Goal: Information Seeking & Learning: Find specific page/section

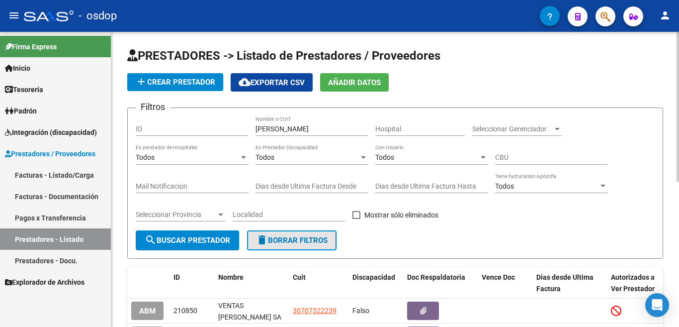
click at [311, 244] on span "delete Borrar Filtros" at bounding box center [292, 240] width 72 height 9
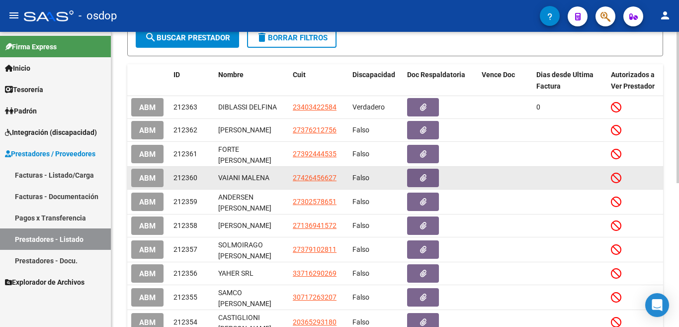
scroll to position [249, 0]
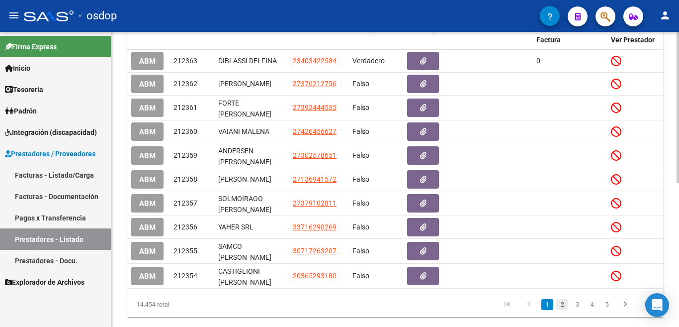
click at [561, 310] on link "2" at bounding box center [562, 304] width 12 height 11
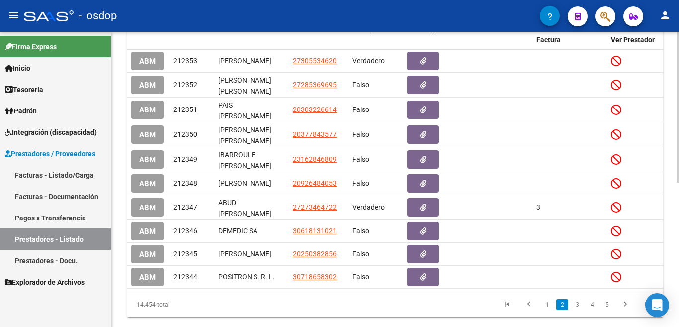
click at [578, 310] on link "3" at bounding box center [577, 304] width 12 height 11
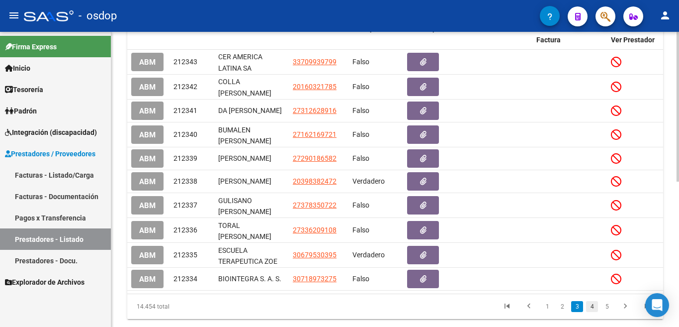
click at [592, 312] on link "4" at bounding box center [592, 306] width 12 height 11
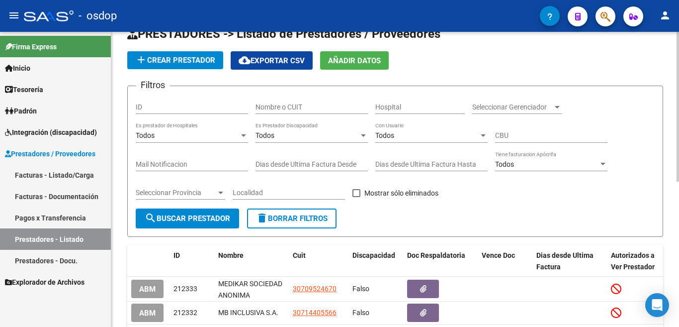
scroll to position [0, 0]
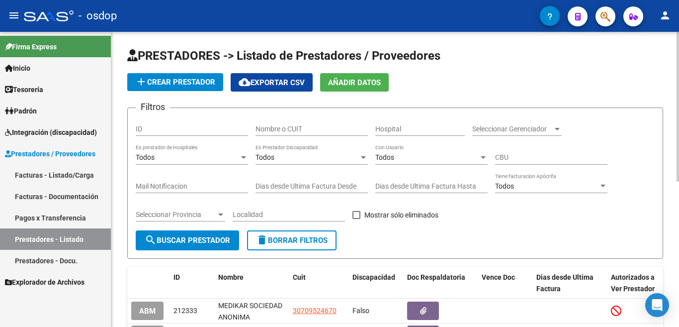
drag, startPoint x: 269, startPoint y: 134, endPoint x: 274, endPoint y: 131, distance: 5.8
click at [273, 131] on div "Nombre o CUIT" at bounding box center [312, 126] width 112 height 20
click at [274, 131] on input "Nombre o CUIT" at bounding box center [312, 129] width 112 height 8
type input "cuttel"
click at [190, 244] on span "search Buscar Prestador" at bounding box center [188, 240] width 86 height 9
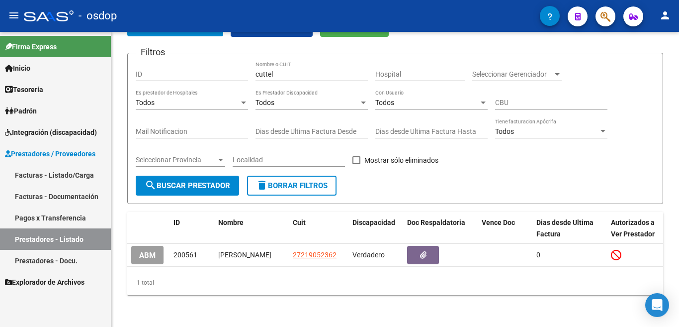
scroll to position [65, 0]
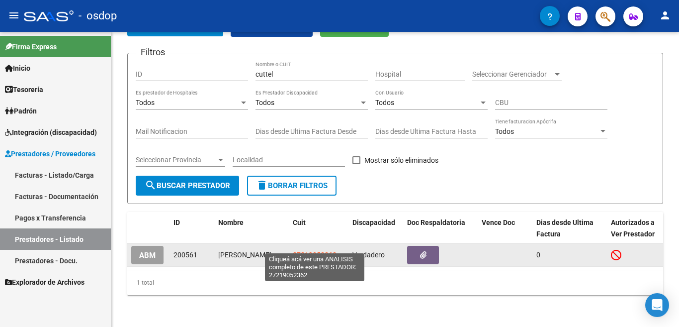
click at [314, 251] on span "27219052362" at bounding box center [315, 255] width 44 height 8
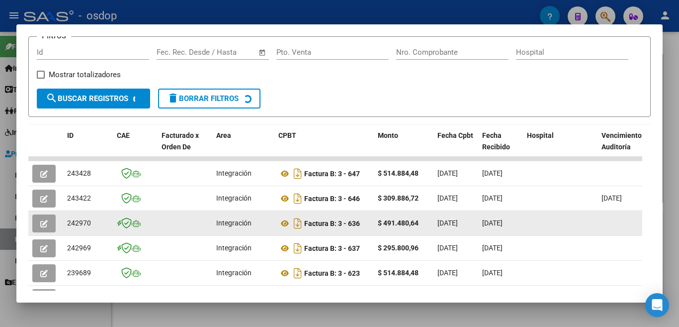
scroll to position [166, 0]
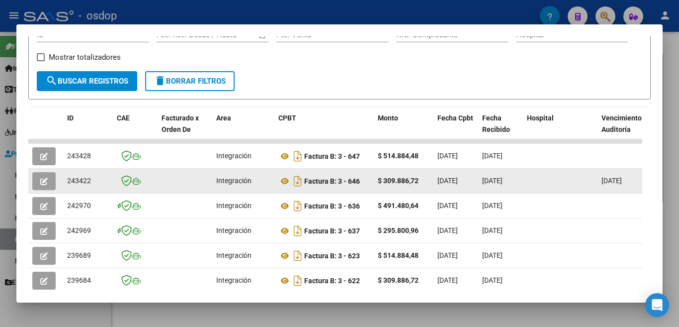
click at [583, 184] on div at bounding box center [560, 180] width 67 height 11
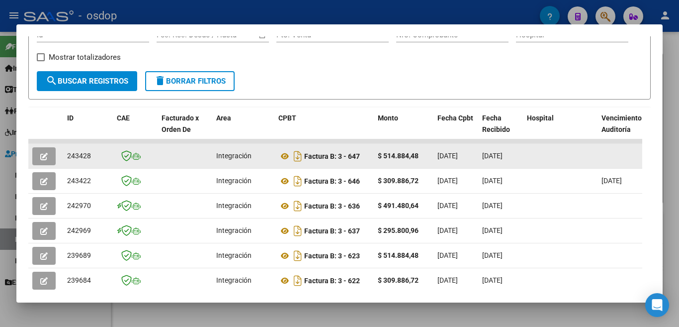
click at [577, 162] on div at bounding box center [560, 155] width 67 height 11
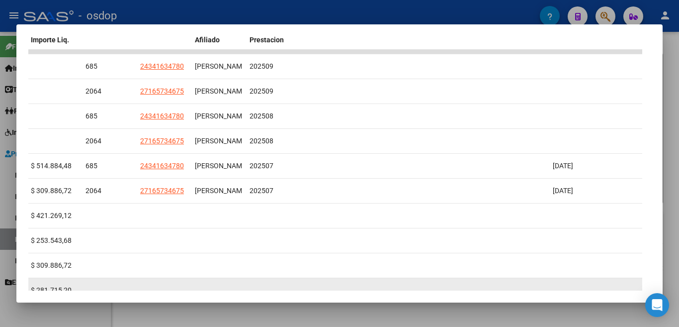
scroll to position [219, 0]
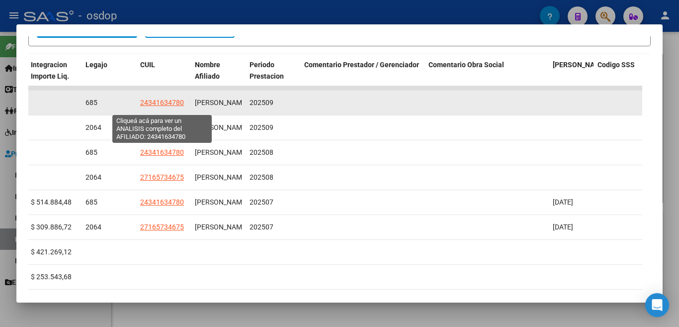
click at [161, 106] on span "24341634780" at bounding box center [162, 102] width 44 height 8
type textarea "24341634780"
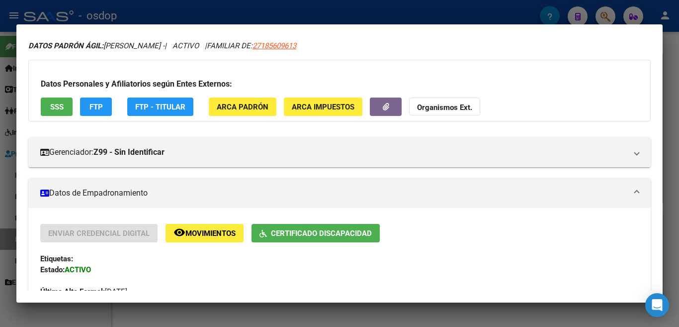
scroll to position [0, 0]
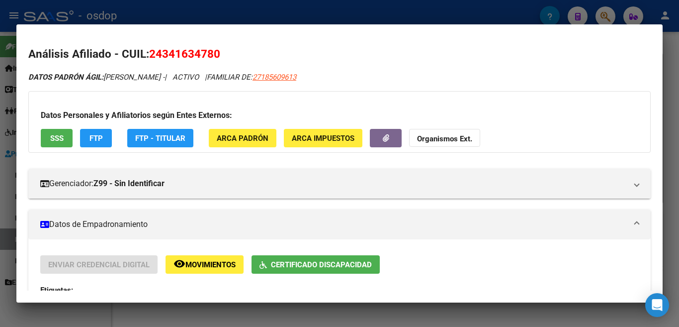
click at [363, 15] on div at bounding box center [339, 163] width 679 height 327
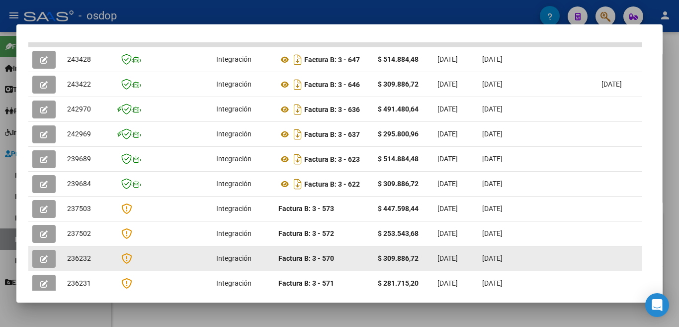
scroll to position [169, 0]
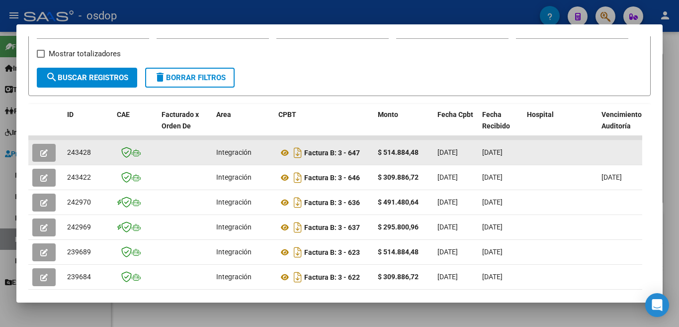
click at [49, 153] on button "button" at bounding box center [43, 153] width 23 height 18
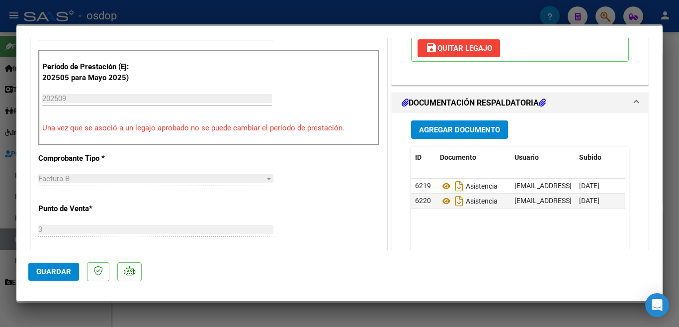
scroll to position [249, 0]
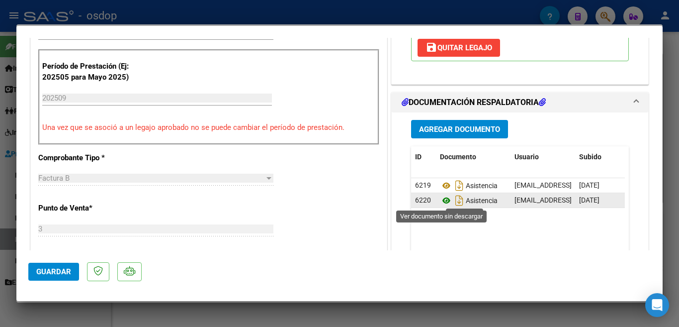
click at [443, 201] on icon at bounding box center [446, 200] width 13 height 12
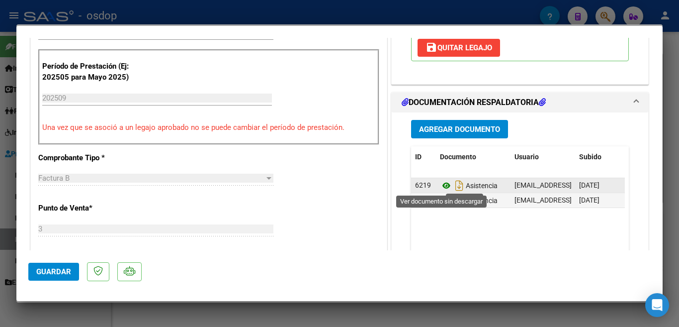
click at [440, 185] on icon at bounding box center [446, 185] width 13 height 12
click at [444, 184] on icon at bounding box center [446, 185] width 13 height 12
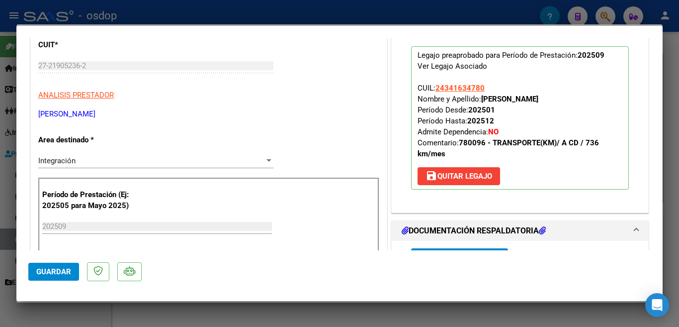
scroll to position [0, 0]
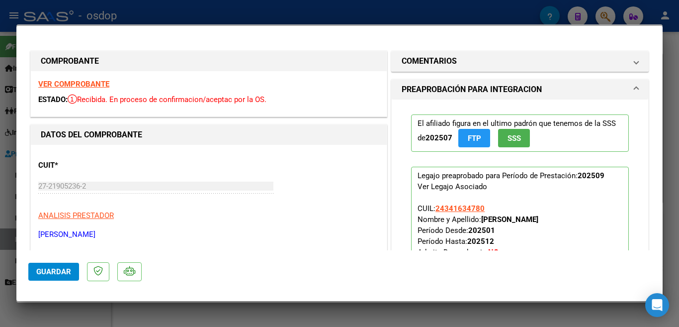
click at [251, 15] on div at bounding box center [339, 163] width 679 height 327
type input "$ 0,00"
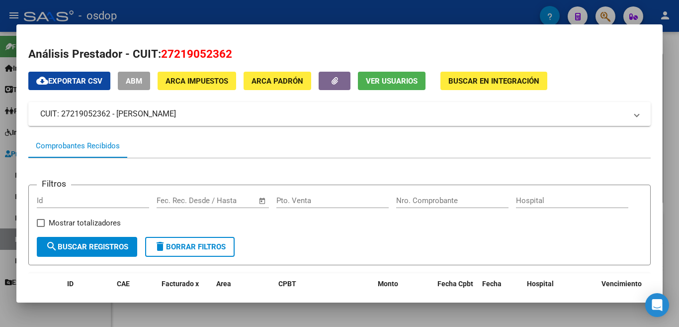
click at [295, 13] on div at bounding box center [339, 163] width 679 height 327
